Goal: Transaction & Acquisition: Purchase product/service

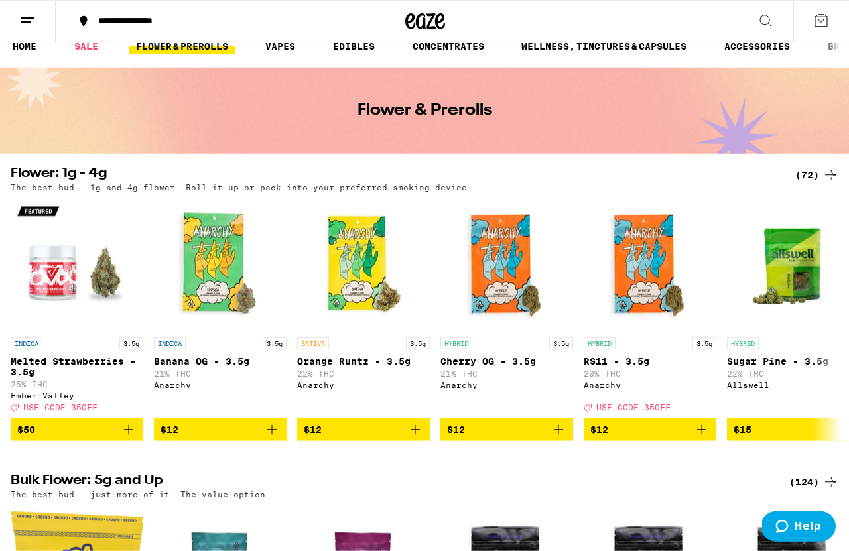
click at [679, 173] on div "(72)" at bounding box center [817, 175] width 43 height 16
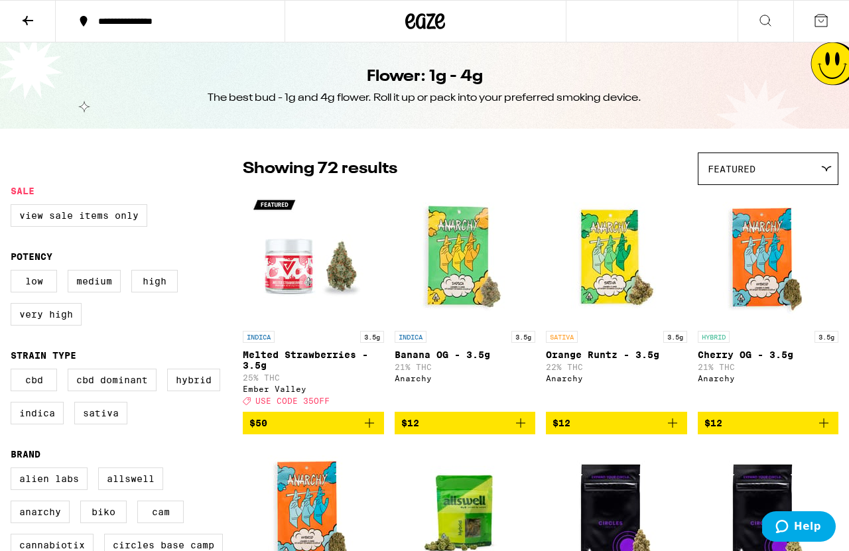
click at [167, 392] on label "Hybrid" at bounding box center [193, 380] width 53 height 23
click at [14, 372] on input "Hybrid" at bounding box center [13, 371] width 1 height 1
checkbox input "true"
click at [64, 425] on label "Indica" at bounding box center [37, 413] width 53 height 23
click at [14, 372] on input "Indica" at bounding box center [13, 371] width 1 height 1
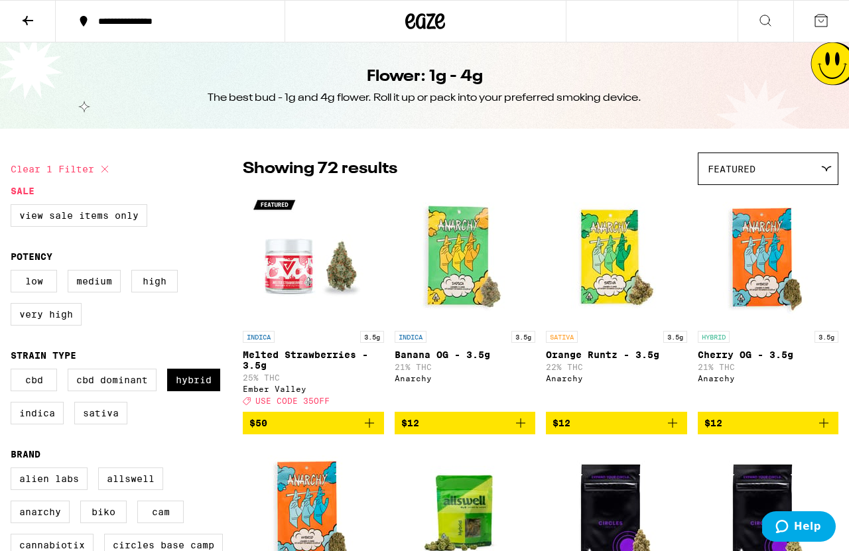
checkbox input "true"
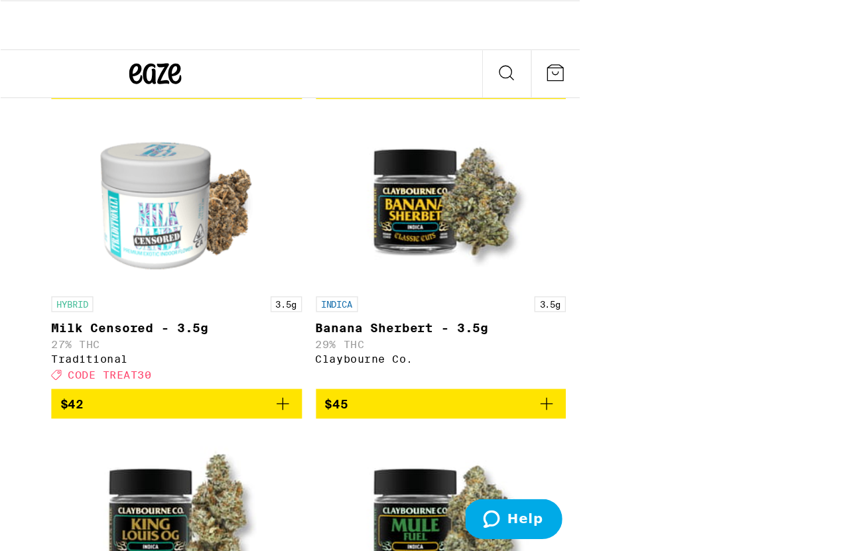
scroll to position [2990, 0]
